Goal: Task Accomplishment & Management: Use online tool/utility

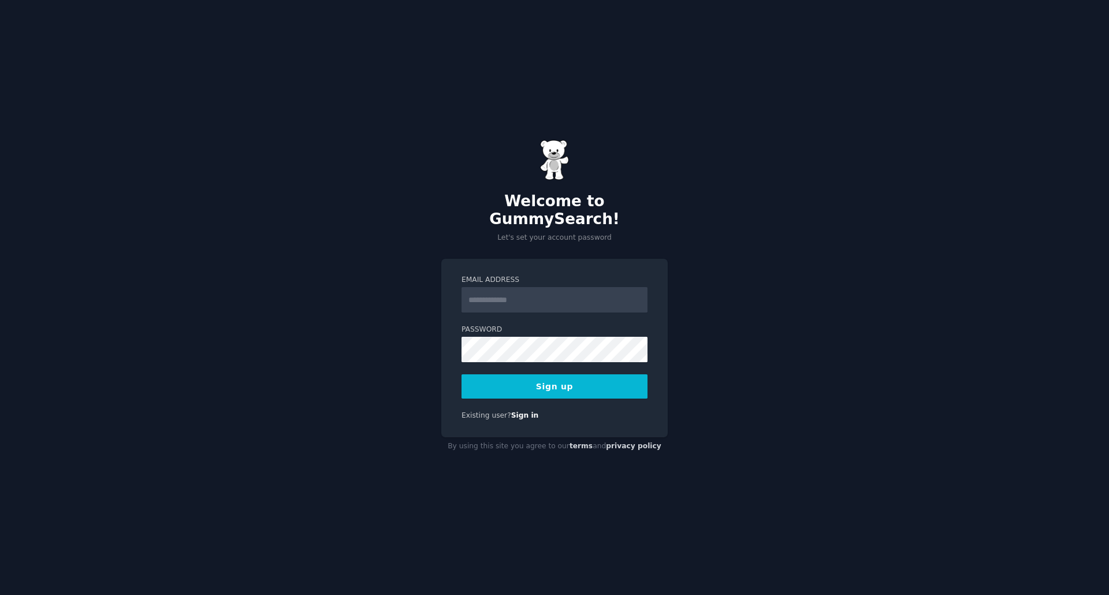
click at [537, 293] on input "Email Address" at bounding box center [555, 299] width 186 height 25
type input "**********"
click at [577, 377] on button "Sign up" at bounding box center [555, 386] width 186 height 24
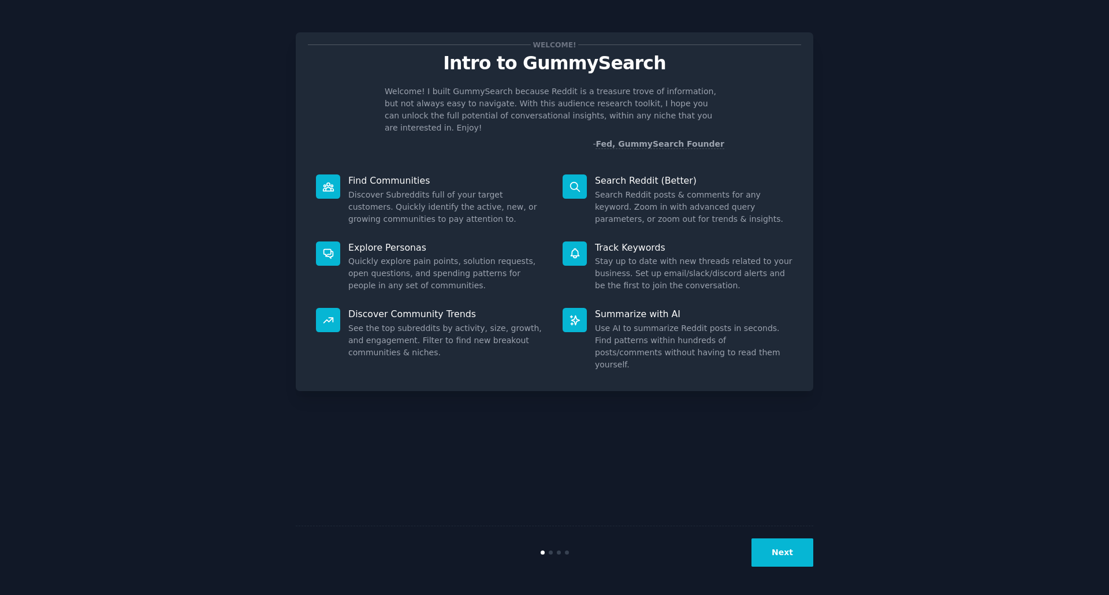
click at [640, 410] on div "Welcome! Intro to GummySearch Welcome! I built GummySearch because Reddit is a …" at bounding box center [555, 297] width 518 height 563
click at [778, 552] on button "Next" at bounding box center [783, 552] width 62 height 28
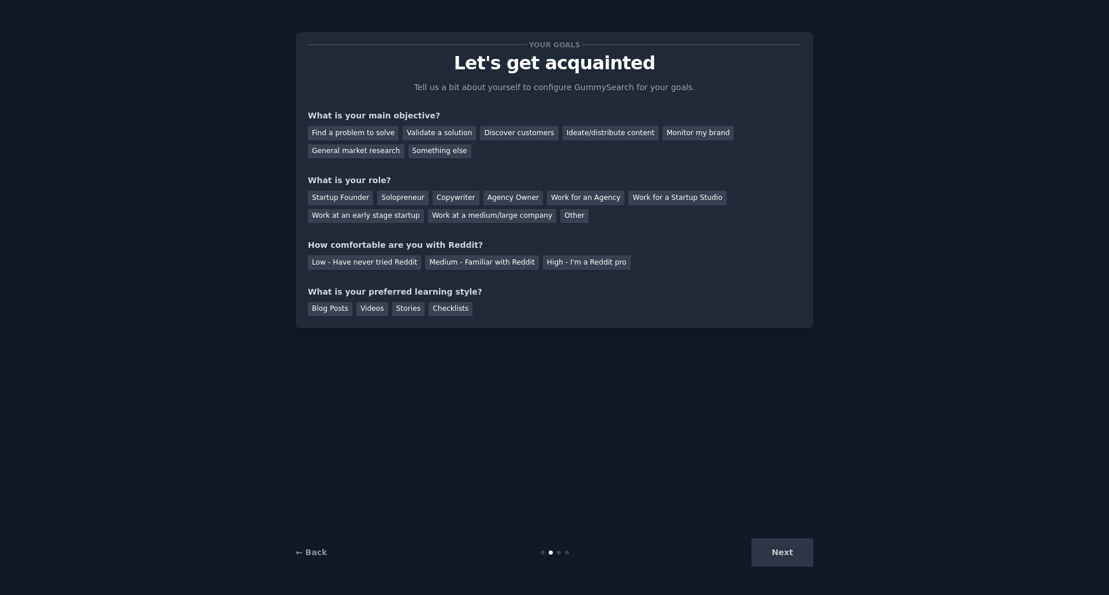
click at [310, 547] on div "← Back" at bounding box center [382, 553] width 173 height 12
click at [313, 556] on link "← Back" at bounding box center [311, 552] width 31 height 9
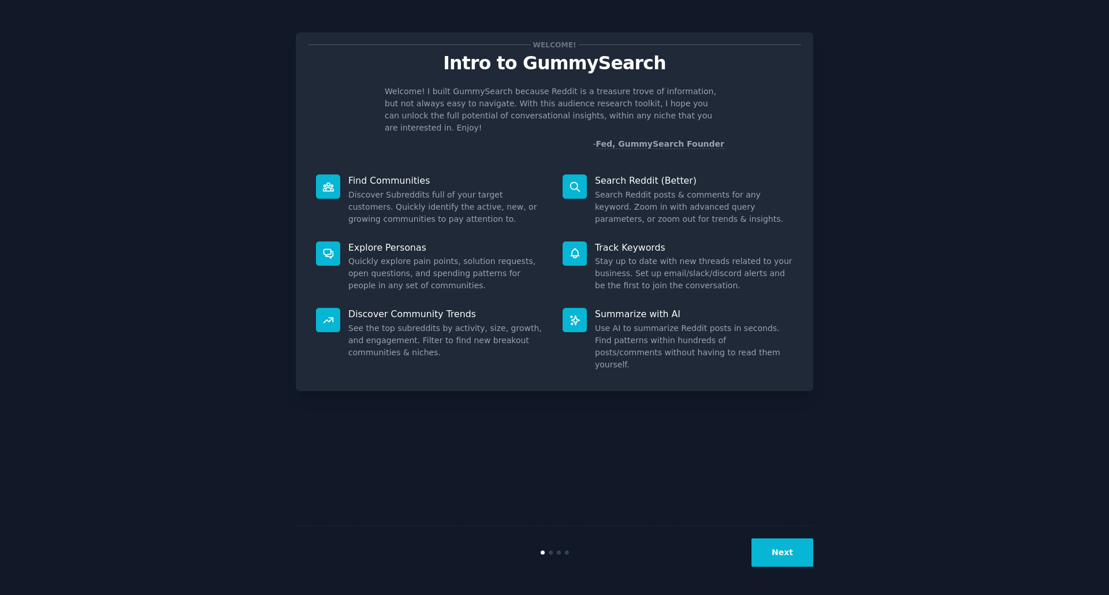
click at [771, 552] on button "Next" at bounding box center [783, 552] width 62 height 28
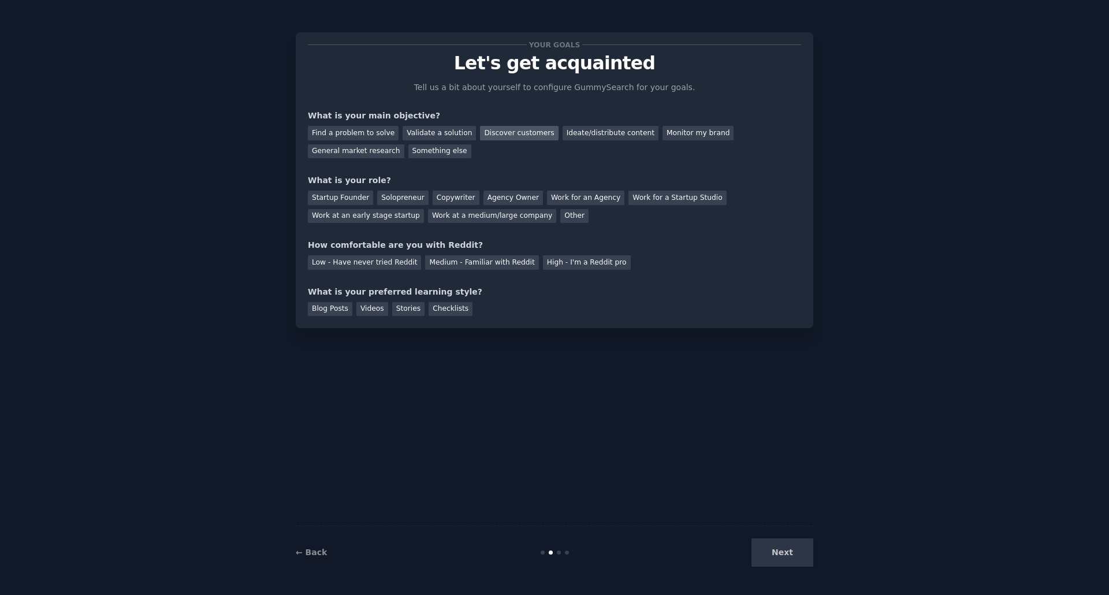
click at [504, 136] on div "Discover customers" at bounding box center [519, 133] width 78 height 14
click at [433, 261] on div "Medium - Familiar with Reddit" at bounding box center [481, 262] width 113 height 14
click at [433, 308] on div "Checklists" at bounding box center [451, 309] width 44 height 14
click at [564, 215] on div "Other" at bounding box center [574, 216] width 28 height 14
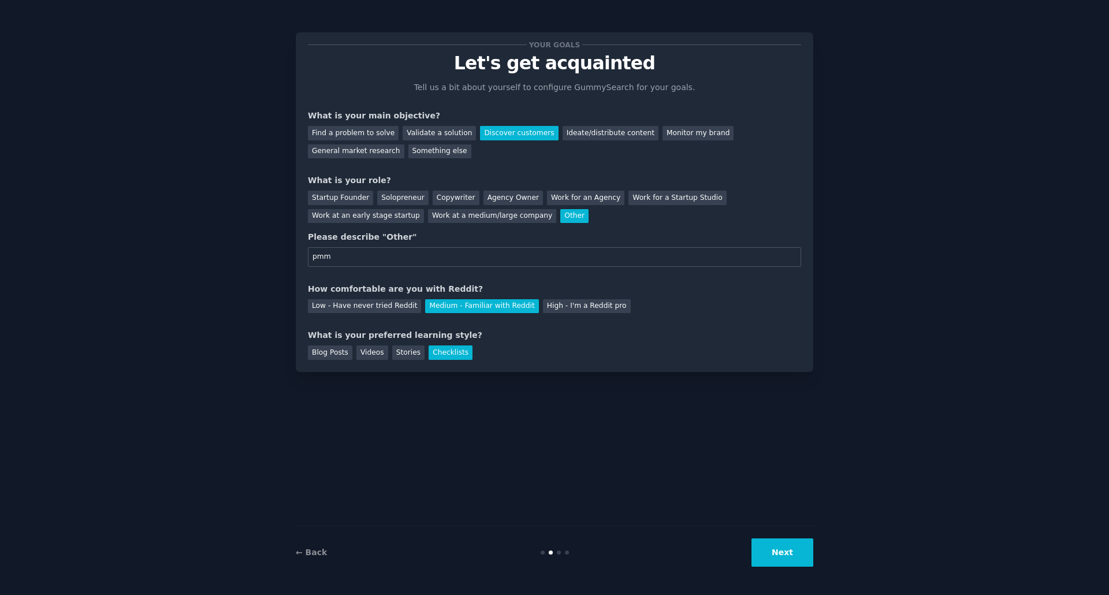
type input "pmm"
click at [783, 553] on button "Next" at bounding box center [783, 552] width 62 height 28
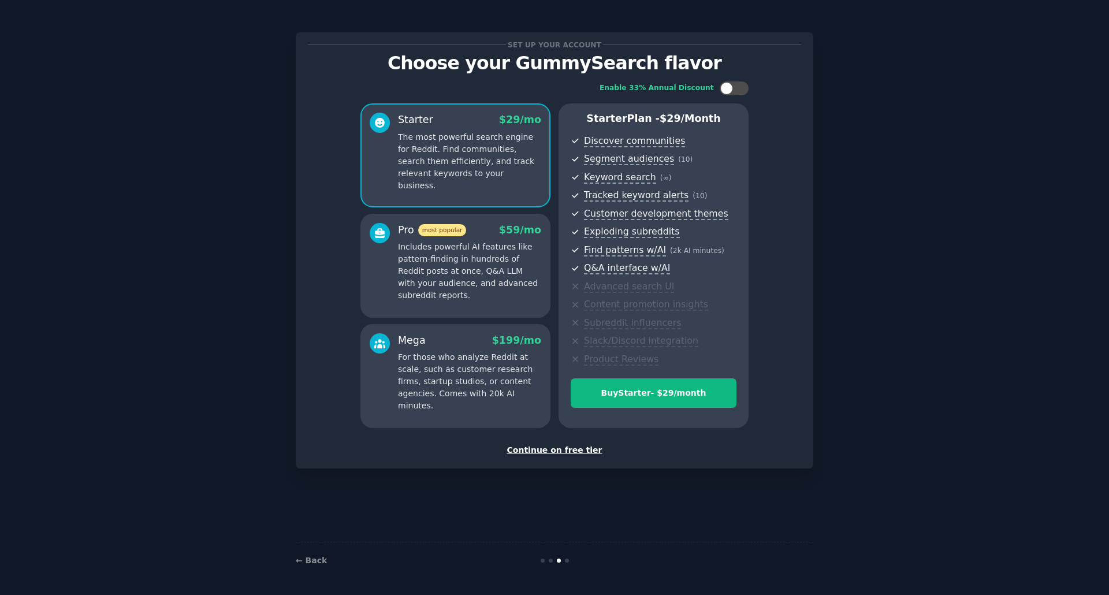
click at [535, 451] on div "Continue on free tier" at bounding box center [554, 450] width 493 height 12
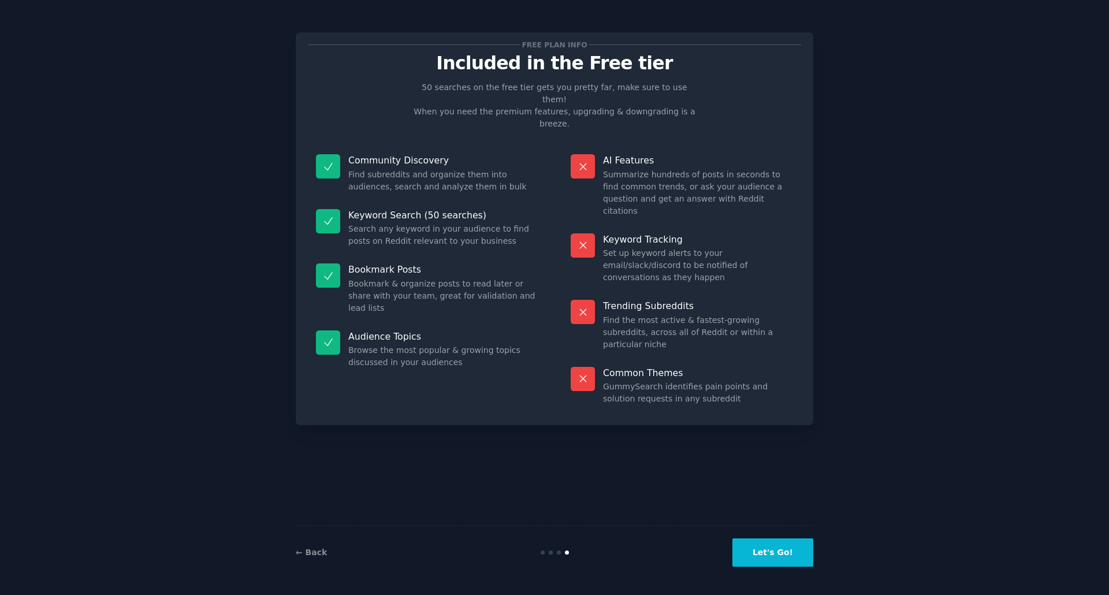
click at [770, 557] on button "Let's Go!" at bounding box center [773, 552] width 81 height 28
